Goal: Information Seeking & Learning: Learn about a topic

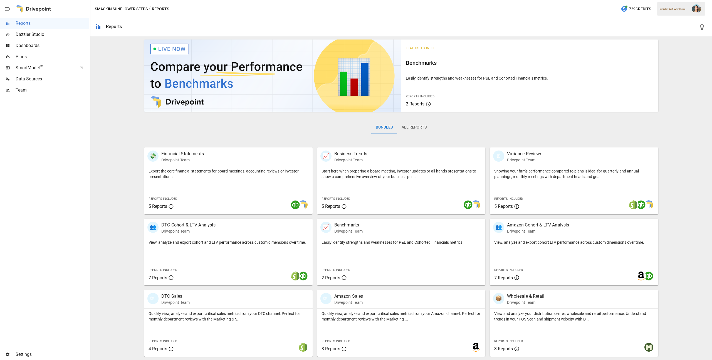
scroll to position [21, 0]
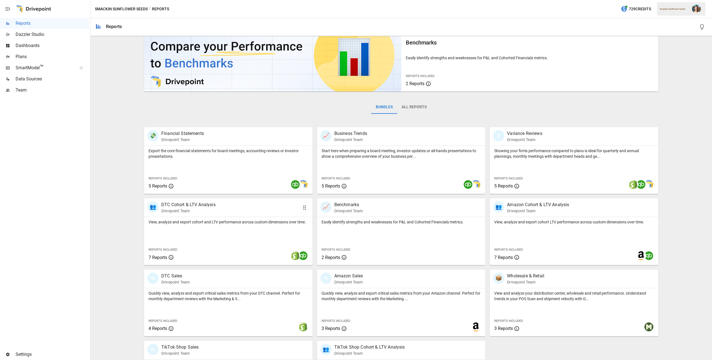
click at [216, 225] on p "View, analyze and export cohort and LTV performance across custom dimensions ov…" at bounding box center [229, 222] width 160 height 6
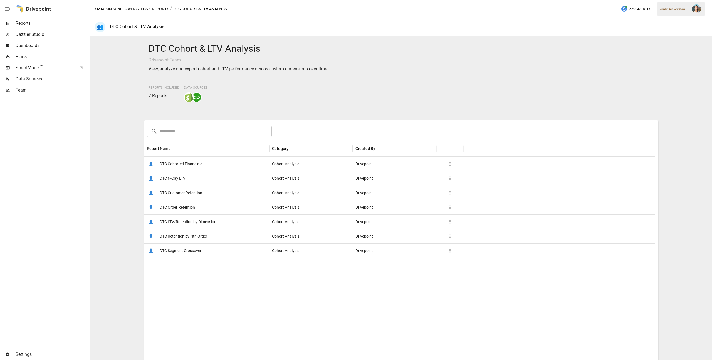
click at [186, 223] on span "DTC LTV/Retention by Dimension" at bounding box center [188, 222] width 57 height 14
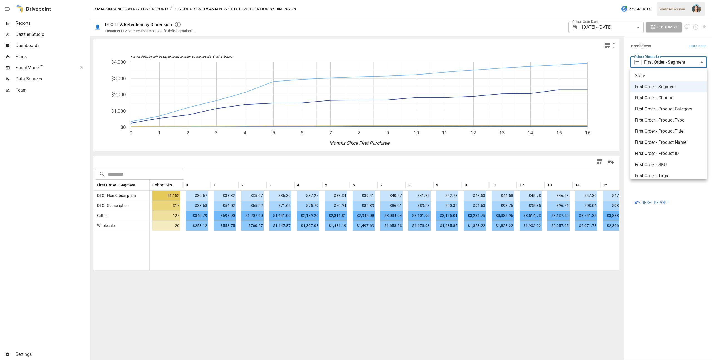
click at [671, 0] on body "Reports Dazzler Studio Dashboards Plans SmartModel ™ Data Sources Team Settings…" at bounding box center [356, 0] width 712 height 0
click at [156, 7] on div at bounding box center [356, 180] width 712 height 360
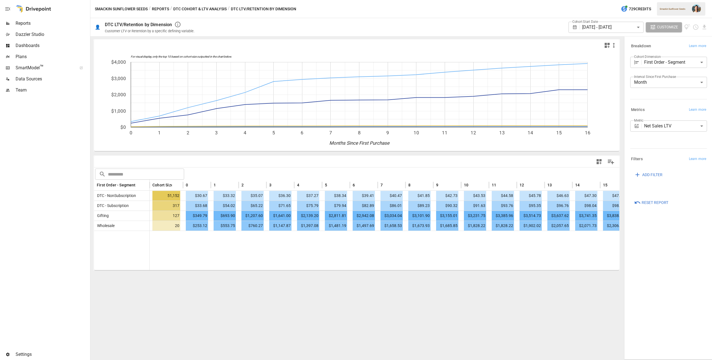
click at [158, 8] on button "Reports" at bounding box center [160, 9] width 17 height 7
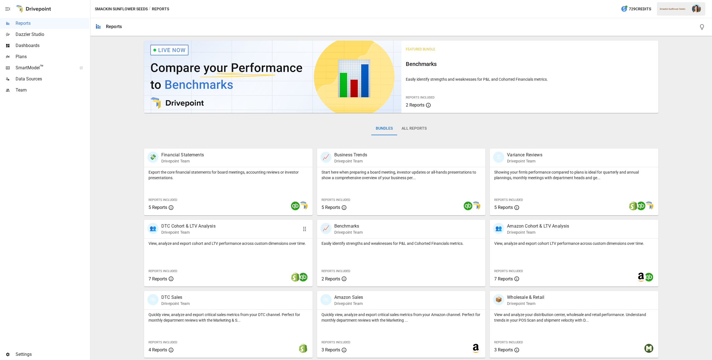
click at [204, 237] on div "👥 DTC Cohort & LTV Analysis Drivepoint Team" at bounding box center [228, 229] width 169 height 18
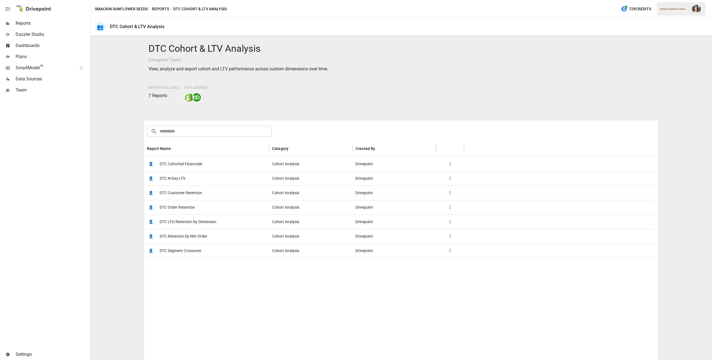
click at [188, 162] on span "DTC Cohorted Financials" at bounding box center [181, 164] width 43 height 14
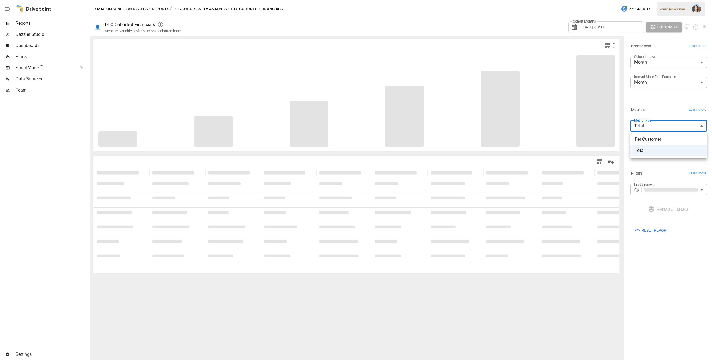
click at [660, 0] on body "**********" at bounding box center [356, 0] width 712 height 0
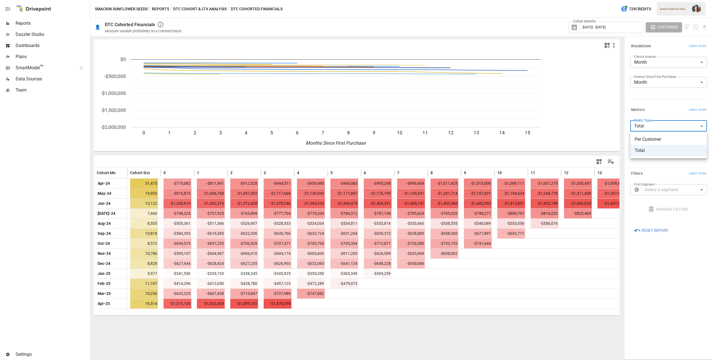
click at [659, 112] on div at bounding box center [356, 180] width 712 height 360
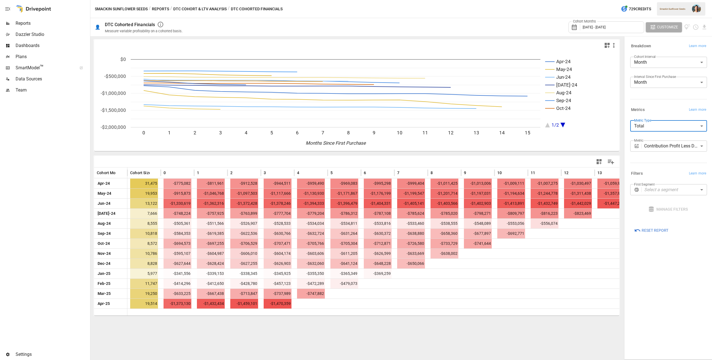
click at [660, 0] on body "Reports Dazzler Studio Dashboards Plans SmartModel ™ Data Sources Team Settings…" at bounding box center [356, 0] width 712 height 0
click at [656, 137] on span "Per Customer" at bounding box center [669, 139] width 68 height 7
click at [664, 0] on body "Reports Dazzler Studio Dashboards Plans SmartModel ™ Data Sources Team Settings…" at bounding box center [356, 0] width 712 height 0
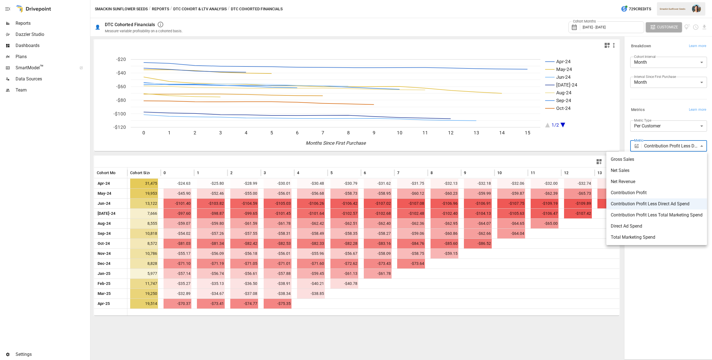
click at [670, 127] on div at bounding box center [356, 180] width 712 height 360
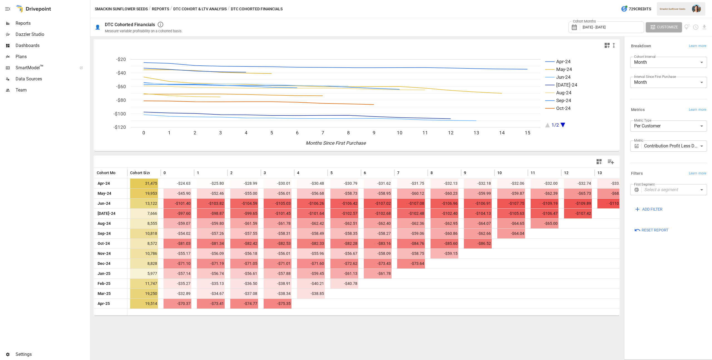
click at [668, 0] on body "Reports Dazzler Studio Dashboards Plans SmartModel ™ Data Sources Team Settings…" at bounding box center [356, 0] width 712 height 0
click at [662, 151] on span "Total" at bounding box center [669, 150] width 68 height 7
type input "*****"
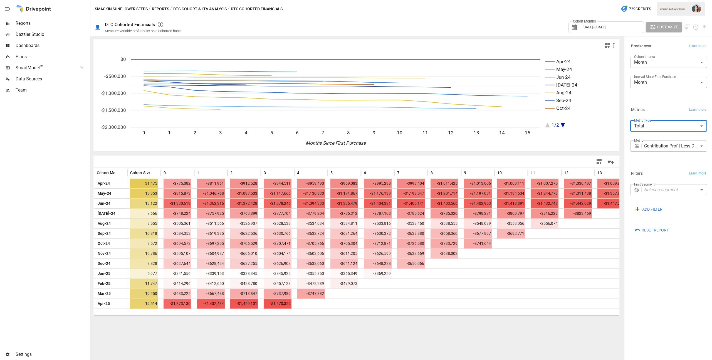
click at [648, 0] on body "Reports Dazzler Studio Dashboards Plans SmartModel ™ Data Sources Team Settings…" at bounding box center [356, 0] width 712 height 0
click at [651, 109] on div at bounding box center [356, 180] width 712 height 360
click at [658, 139] on div "**********" at bounding box center [667, 144] width 79 height 13
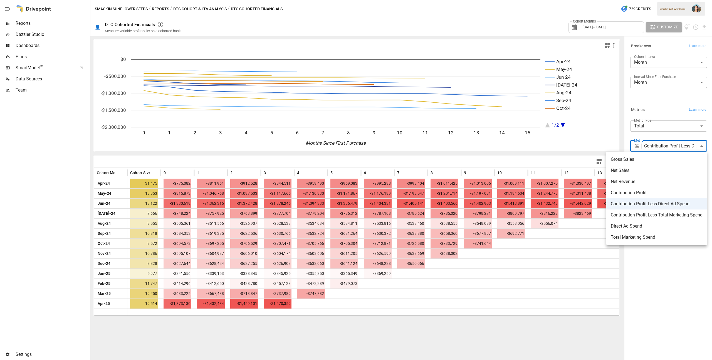
click at [658, 0] on body "Reports Dazzler Studio Dashboards Plans SmartModel ™ Data Sources Team Settings…" at bounding box center [356, 0] width 712 height 0
click at [604, 21] on div at bounding box center [356, 180] width 712 height 360
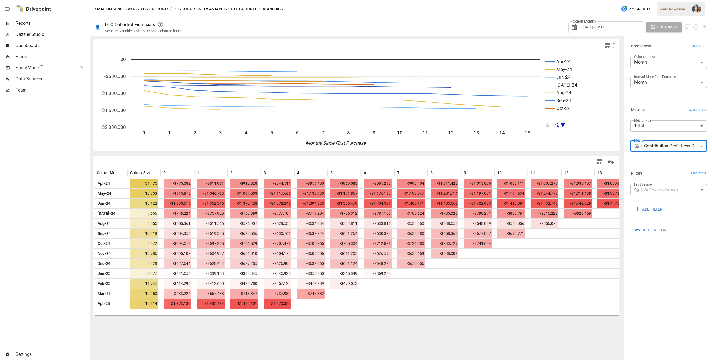
drag, startPoint x: 609, startPoint y: 25, endPoint x: 614, endPoint y: 27, distance: 5.8
click at [609, 25] on div "Gross Sales Net Sales Net Revenue Contribution Profit Contribution Profit Less …" at bounding box center [356, 180] width 712 height 360
click at [629, 29] on div "Cohort Months [DATE] - [DATE]" at bounding box center [607, 27] width 76 height 12
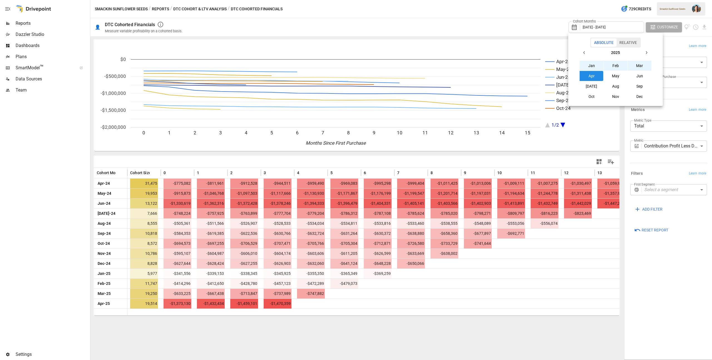
click at [588, 84] on button "[DATE]" at bounding box center [592, 86] width 24 height 10
click at [583, 53] on icon "button" at bounding box center [584, 52] width 4 height 4
click at [595, 86] on button "[DATE]" at bounding box center [592, 86] width 24 height 10
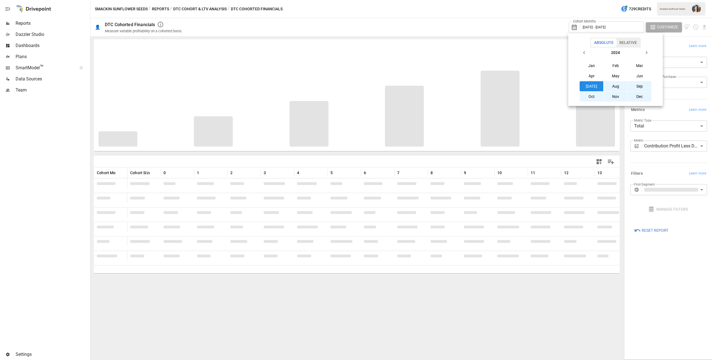
click at [518, 20] on div at bounding box center [356, 180] width 712 height 360
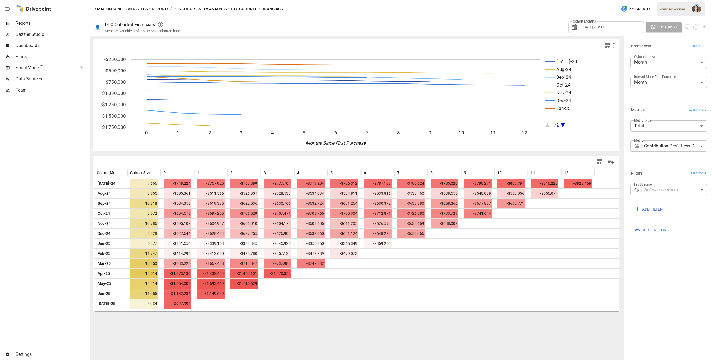
click at [627, 31] on div "Cohort Months [DATE] - [DATE]" at bounding box center [607, 27] width 76 height 12
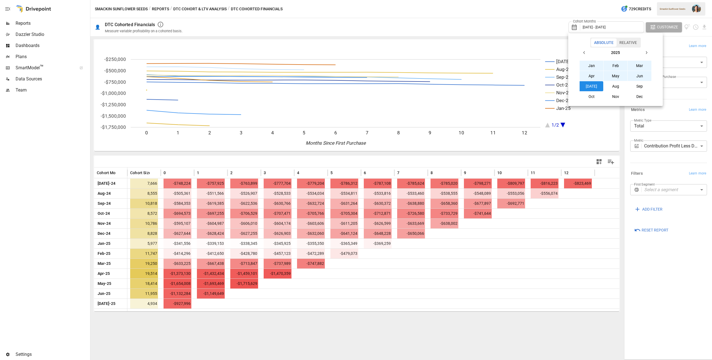
click at [592, 85] on button "[DATE]" at bounding box center [592, 86] width 24 height 10
click at [583, 50] on button "button" at bounding box center [585, 53] width 10 height 10
click at [590, 63] on button "Jan" at bounding box center [592, 66] width 24 height 10
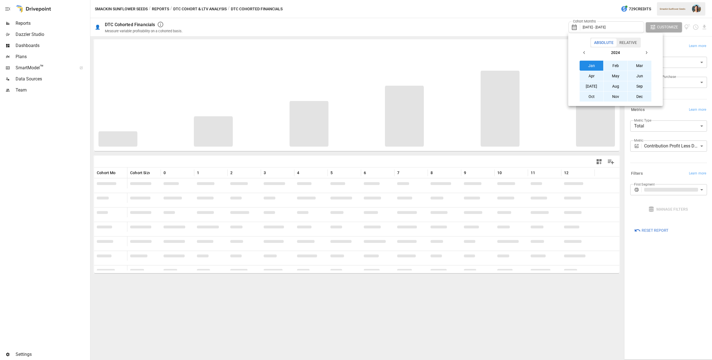
click at [513, 20] on div at bounding box center [356, 180] width 712 height 360
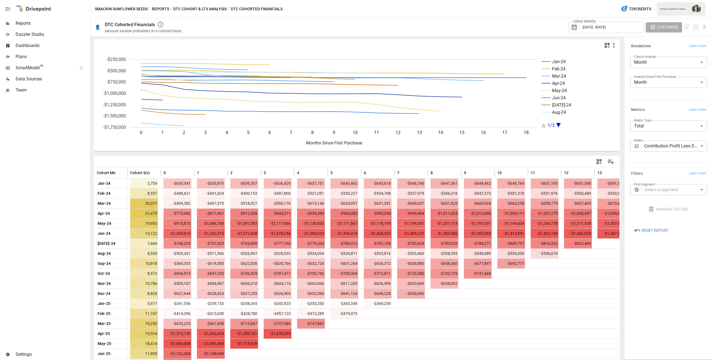
scroll to position [16, 0]
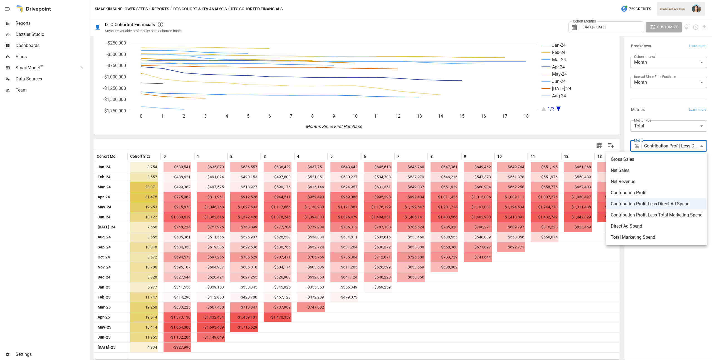
click at [673, 0] on body "Reports Dazzler Studio Dashboards Plans SmartModel ™ Data Sources Team Settings…" at bounding box center [356, 0] width 712 height 0
click at [620, 128] on div at bounding box center [356, 180] width 712 height 360
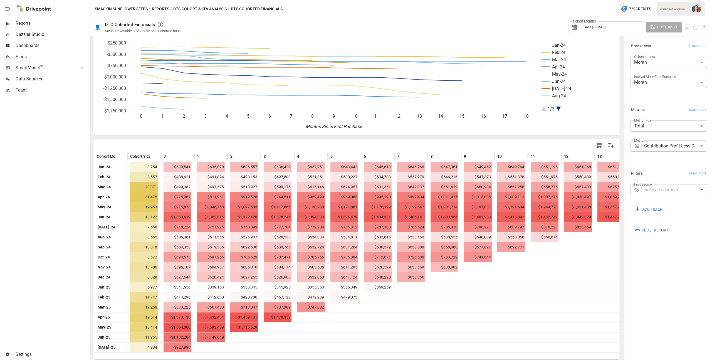
drag, startPoint x: 159, startPoint y: 9, endPoint x: 191, endPoint y: 20, distance: 34.3
click at [191, 20] on section "Smackin Sunflower Seeds / Reports / DTC Cohort & LTV Analysis / DTC Cohorted Fi…" at bounding box center [401, 180] width 622 height 360
